Goal: Task Accomplishment & Management: Complete application form

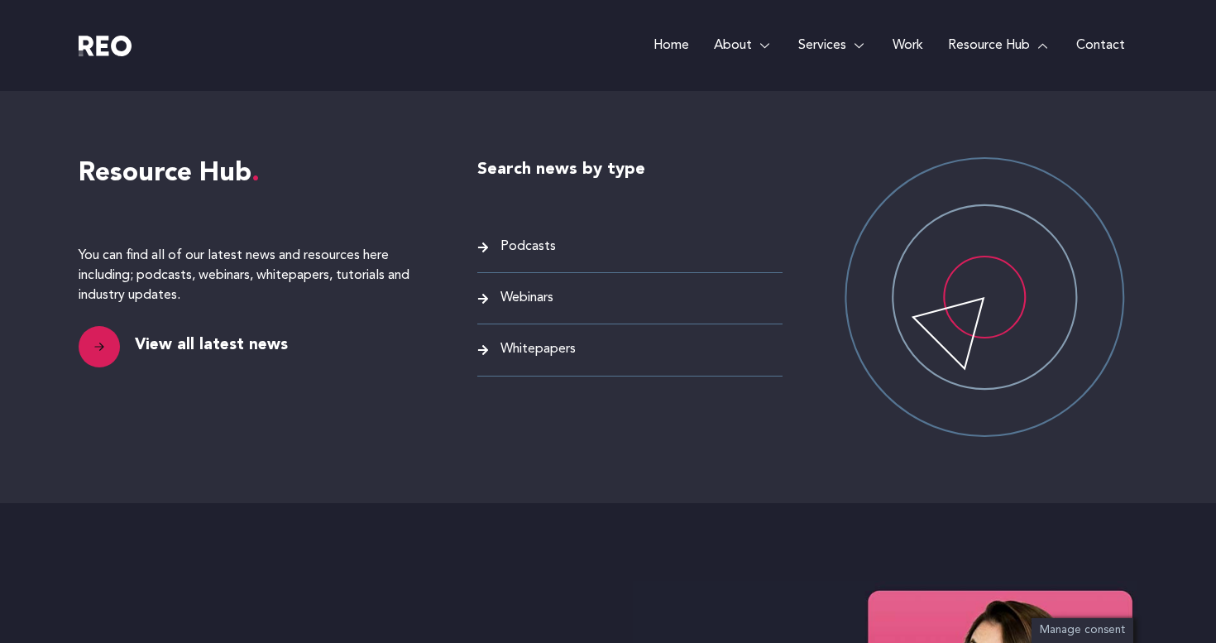
scroll to position [3803, 0]
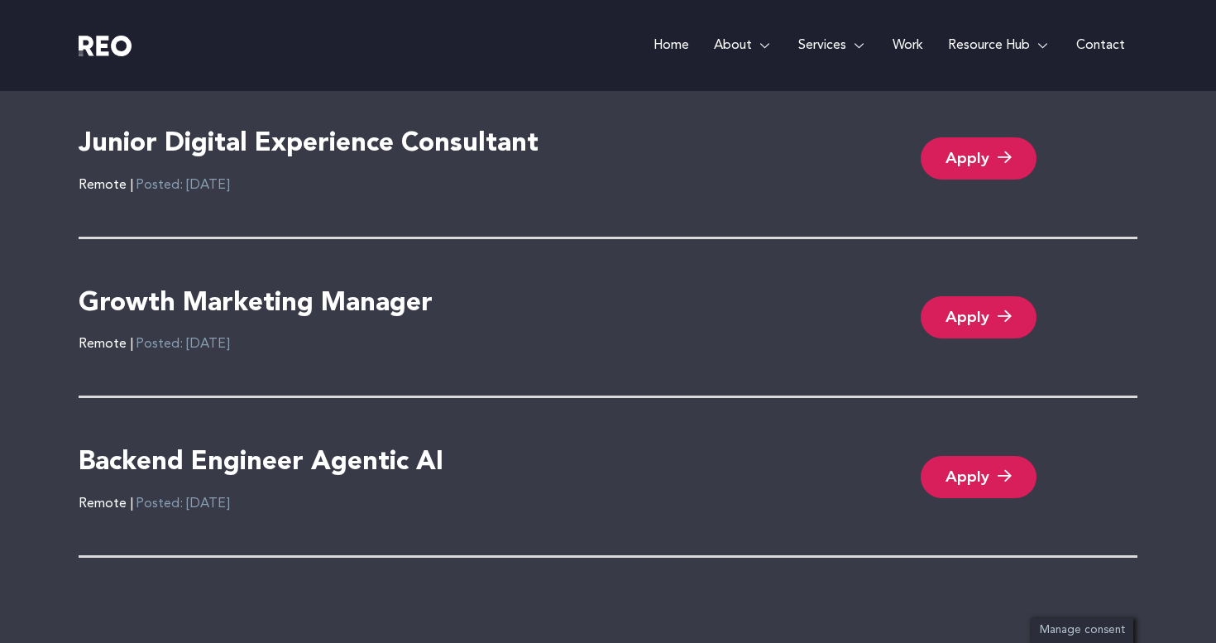
click at [895, 43] on link "Work" at bounding box center [907, 45] width 55 height 91
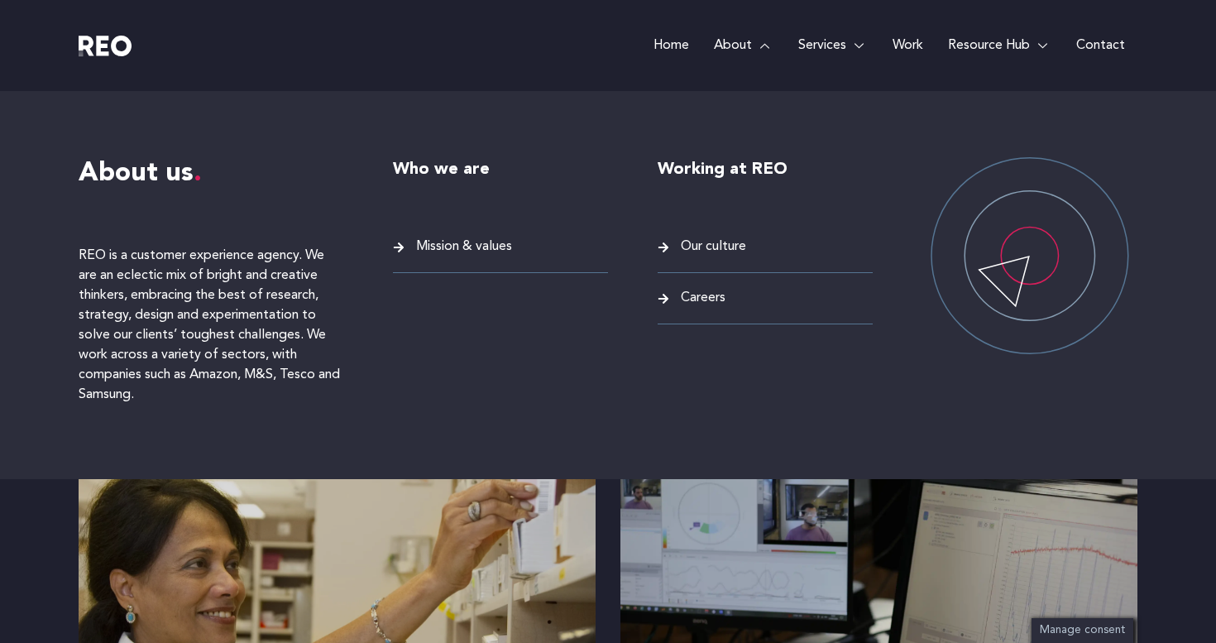
click at [703, 296] on span "Careers" at bounding box center [701, 298] width 49 height 22
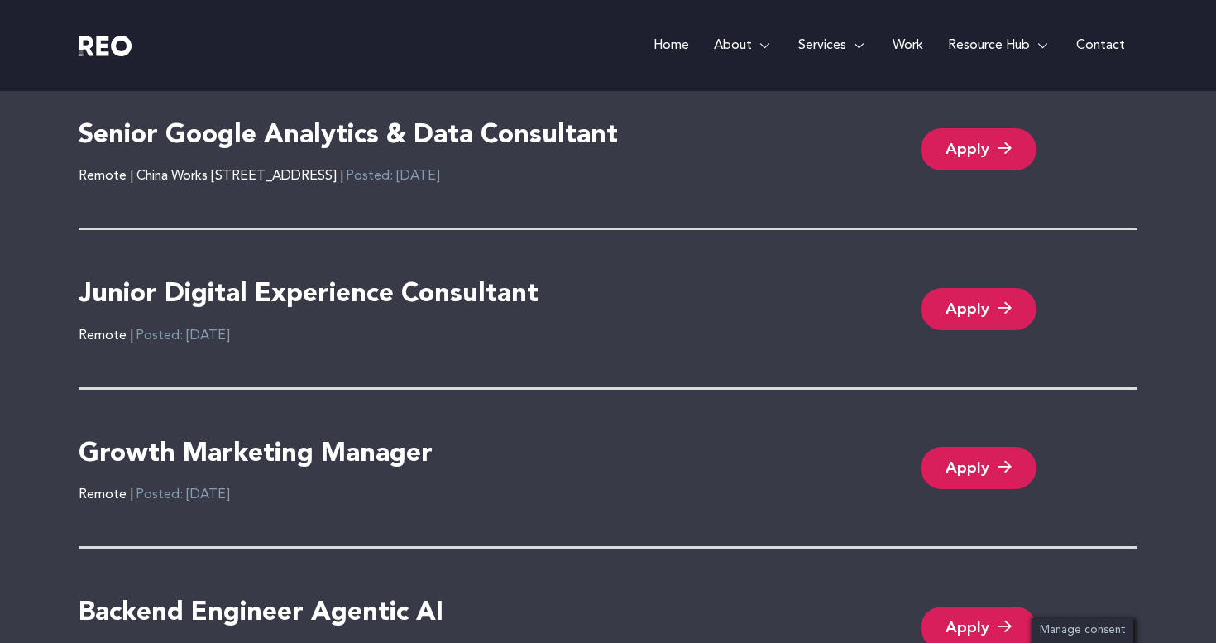
scroll to position [3669, 0]
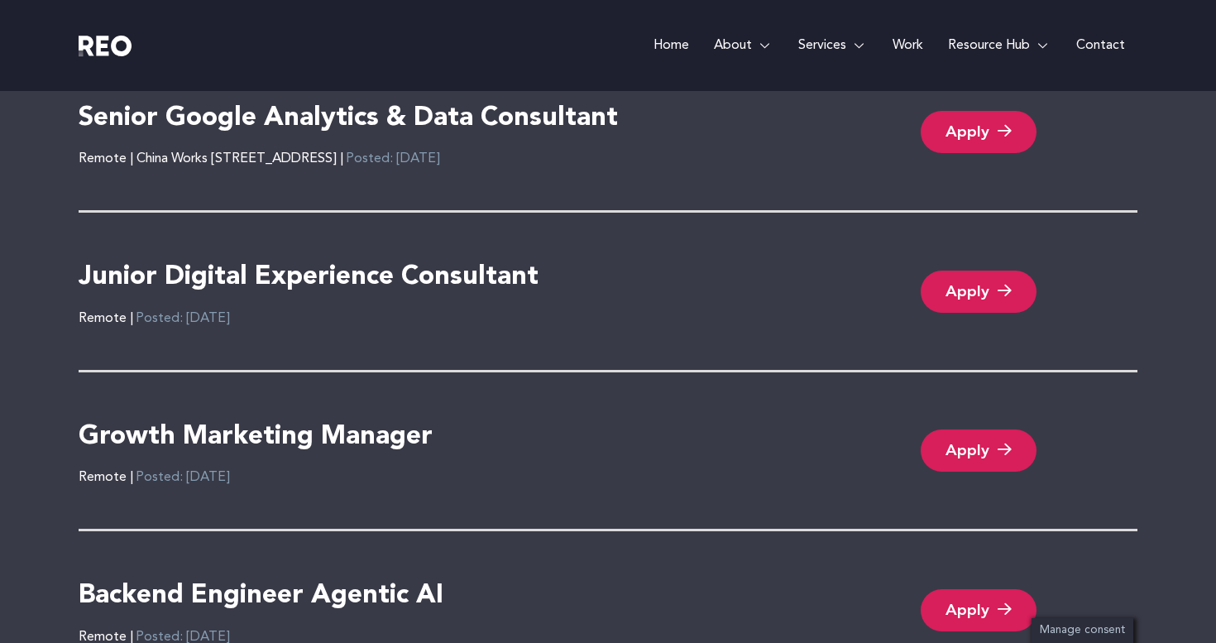
click at [952, 284] on link "Apply" at bounding box center [979, 292] width 116 height 42
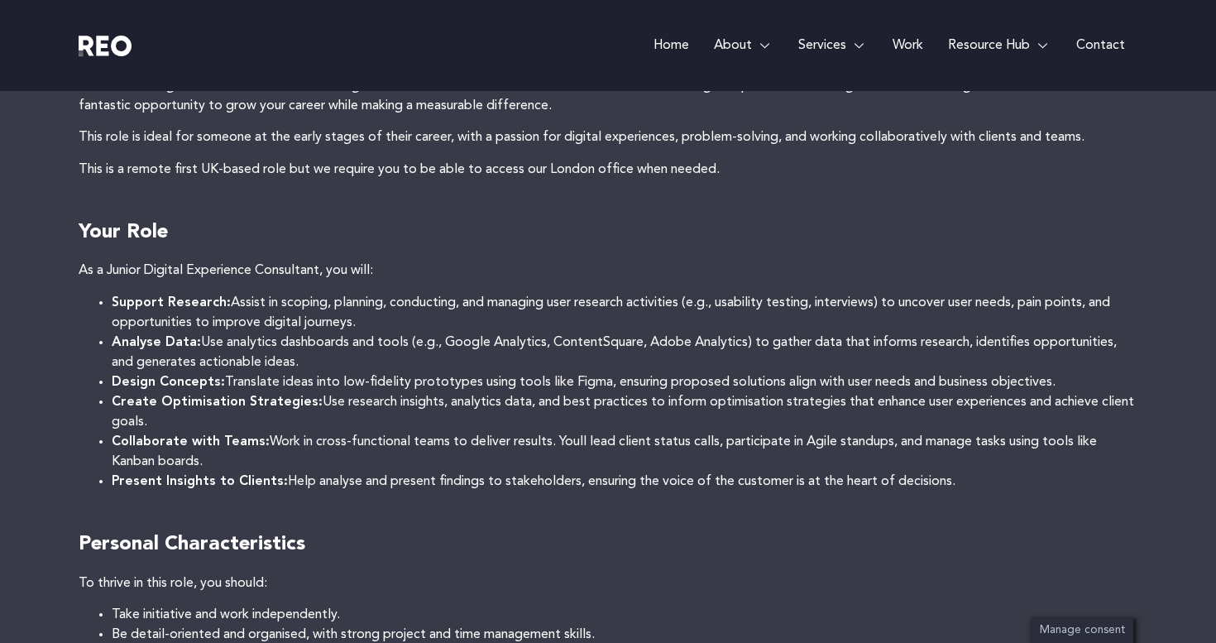
scroll to position [573, 0]
